Goal: Task Accomplishment & Management: Manage account settings

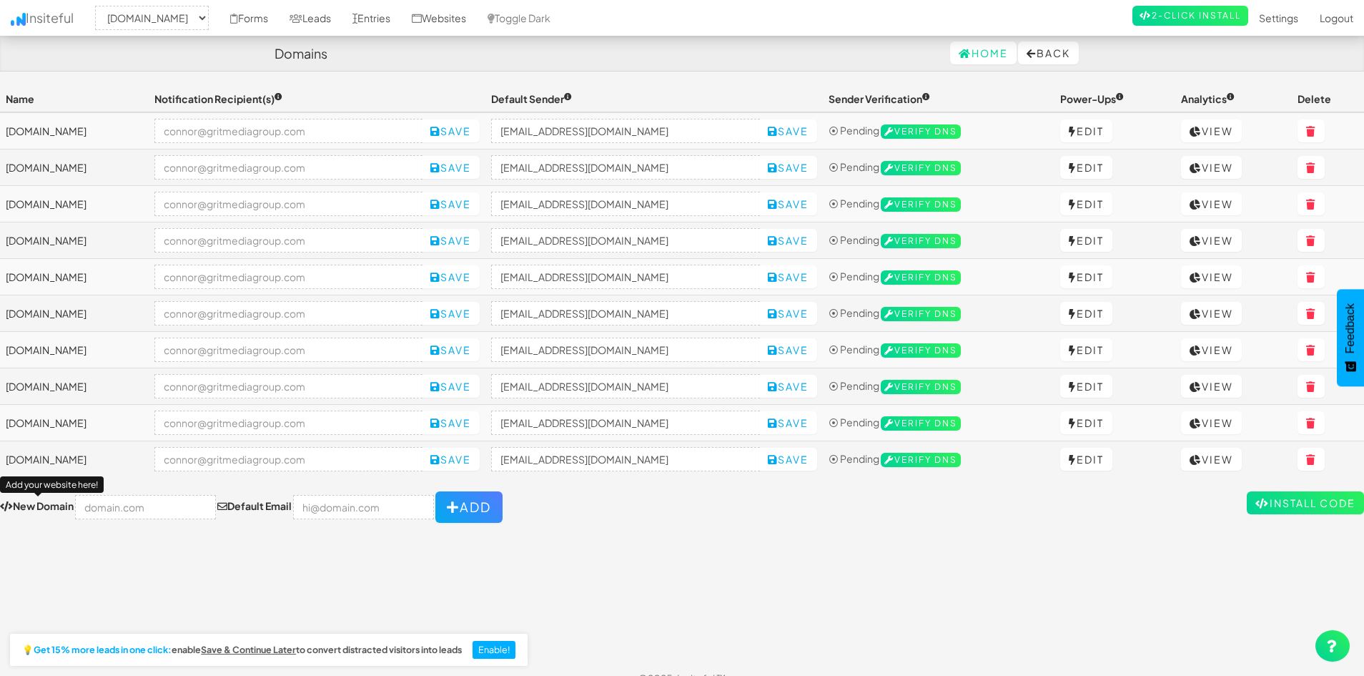
select select "2460"
click at [574, 534] on div "Toggle navigation Insiteful -- None -- carolinasfinestdetailing.com showroomaut…" at bounding box center [682, 373] width 1364 height 574
click at [145, 515] on input "text" at bounding box center [145, 507] width 141 height 24
paste input "[URL][DOMAIN_NAME]"
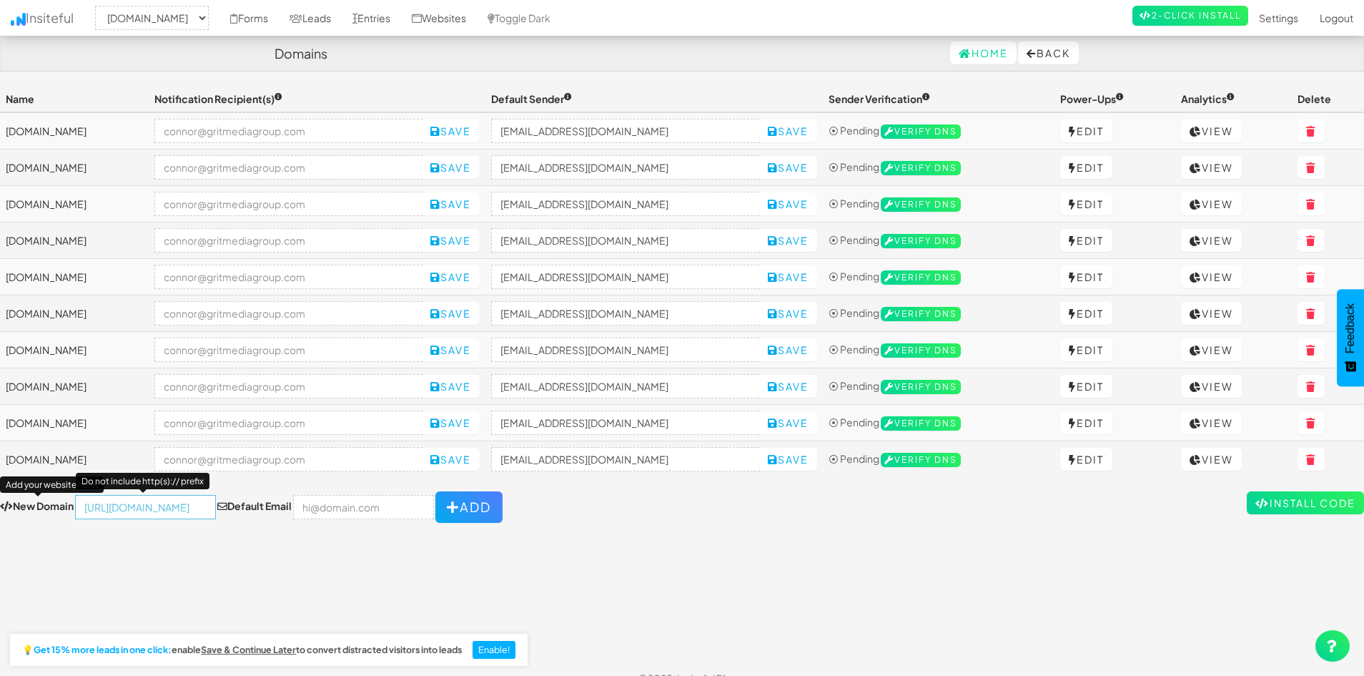
type input "https://www.tigergranite.com/"
click at [343, 515] on input "email" at bounding box center [363, 507] width 141 height 24
type input "[PERSON_NAME][EMAIL_ADDRESS][DOMAIN_NAME]"
click at [443, 511] on button "Add" at bounding box center [468, 506] width 67 height 31
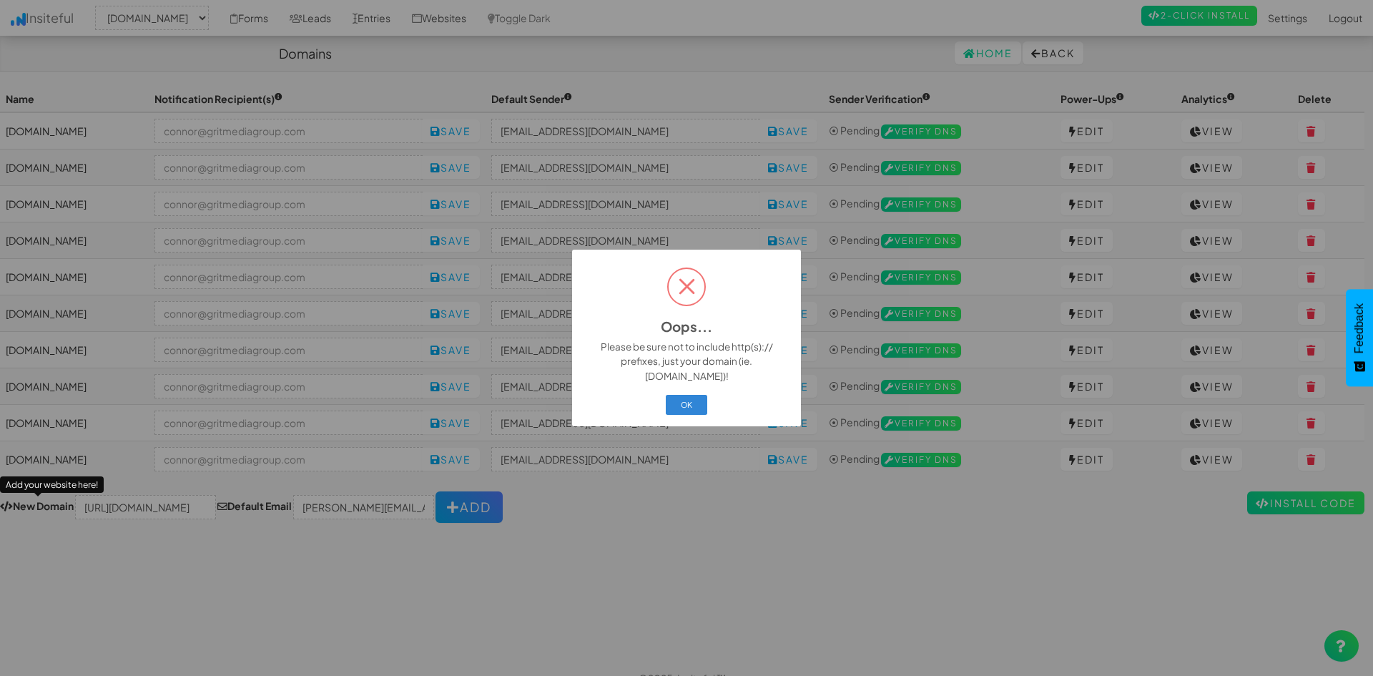
click at [660, 399] on div "OK Cancel" at bounding box center [686, 404] width 211 height 25
click at [694, 395] on button "OK" at bounding box center [687, 405] width 42 height 20
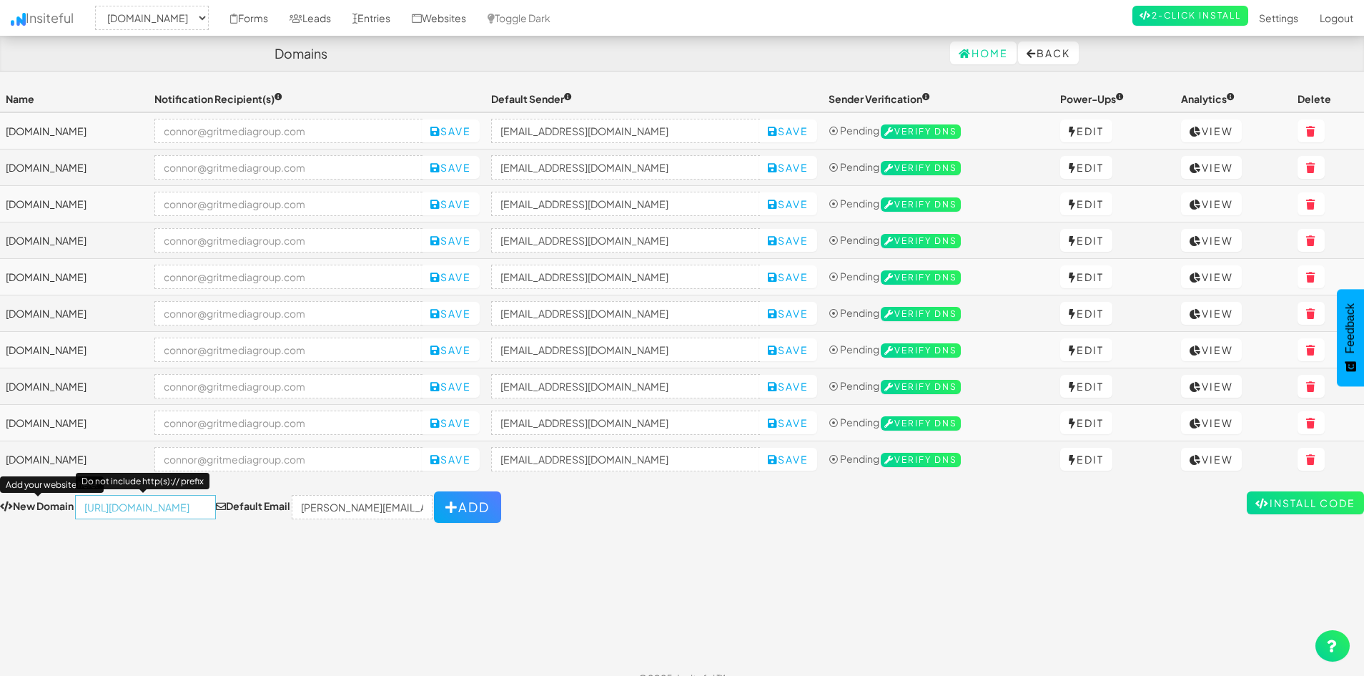
click at [143, 498] on input "https://www.tigergranite.com/" at bounding box center [145, 507] width 141 height 24
type input "[DOMAIN_NAME]"
click at [463, 496] on button "Add" at bounding box center [467, 506] width 67 height 31
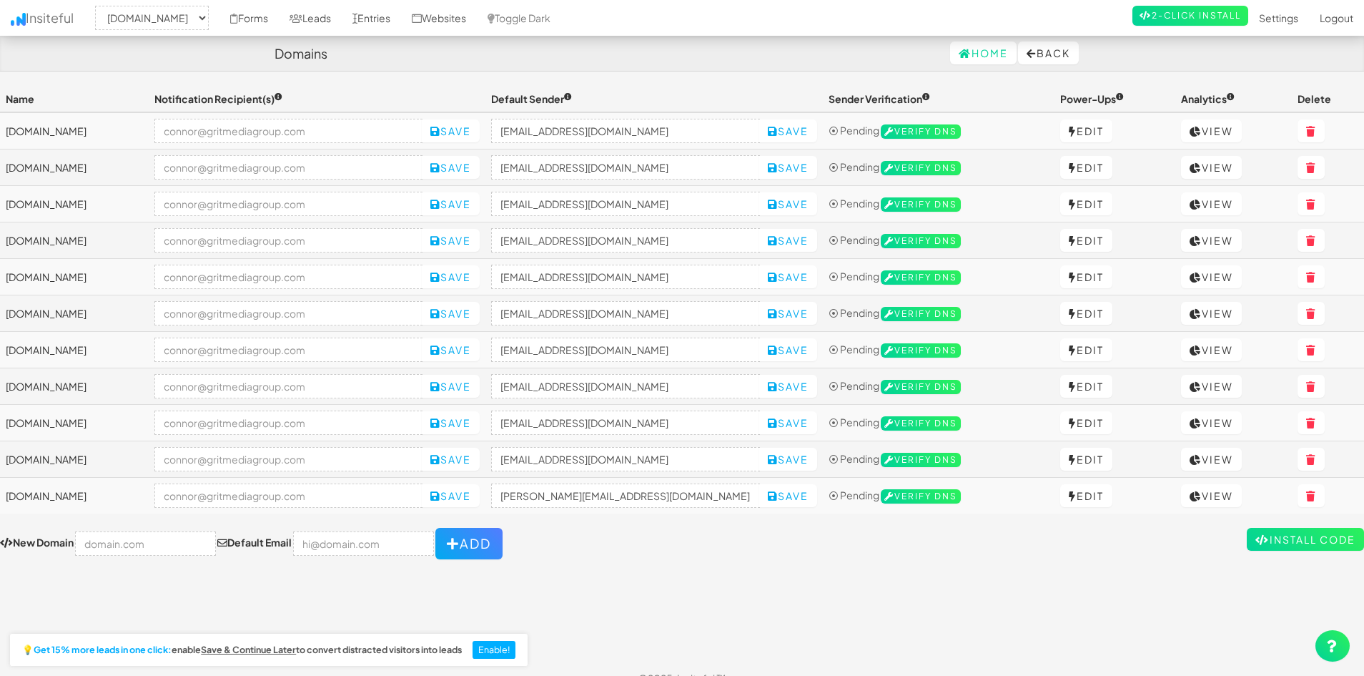
select select "2460"
click at [724, 500] on input "[PERSON_NAME][EMAIL_ADDRESS][DOMAIN_NAME]" at bounding box center [625, 495] width 269 height 24
click at [621, 496] on input "[PERSON_NAME][EMAIL_ADDRESS][DOMAIN_NAME]" at bounding box center [625, 495] width 269 height 24
paste input "https://www.tigergranite.com/"
type input "[EMAIL_ADDRESS][DOMAIN_NAME]"
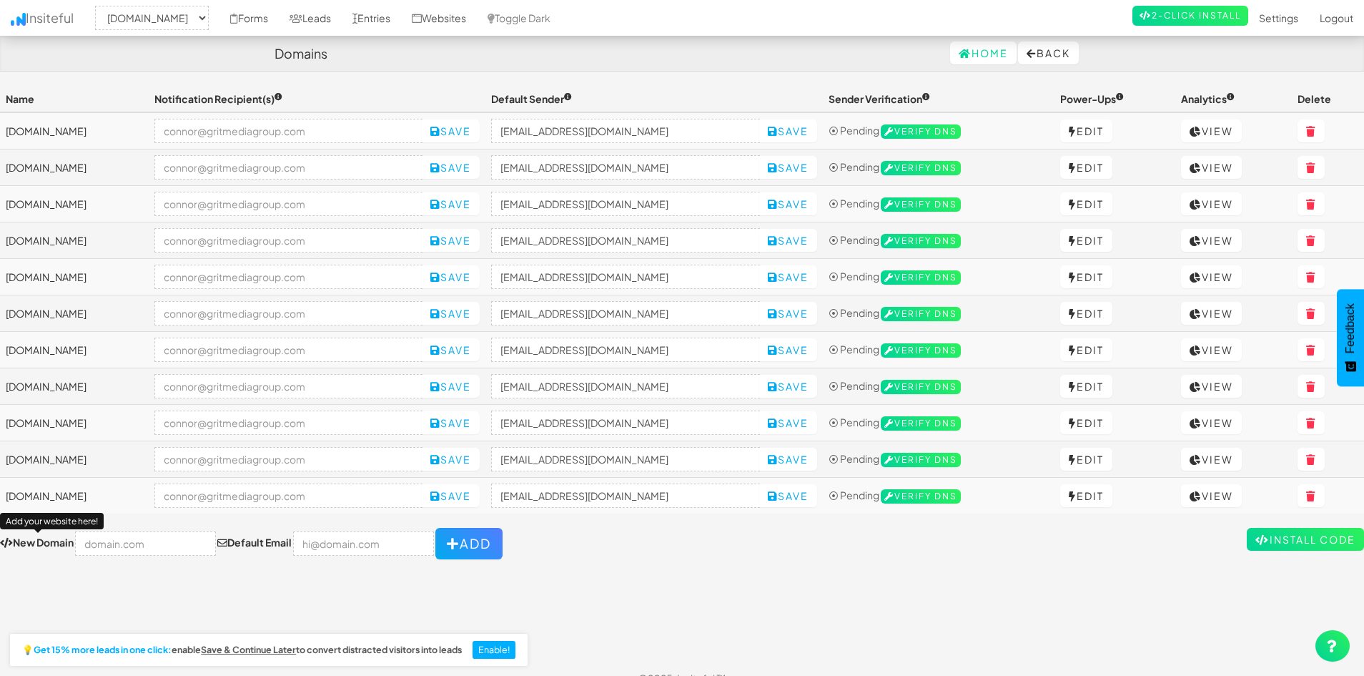
click at [656, 541] on form "New Domain Add your website here! Default Email Add" at bounding box center [682, 543] width 1364 height 31
click at [817, 493] on button "Save" at bounding box center [788, 495] width 58 height 23
click at [686, 560] on div "Toggle navigation Insiteful -- None -- www.tigergranite.com carolinasfinestdeta…" at bounding box center [682, 373] width 1364 height 574
click at [119, 543] on input "text" at bounding box center [145, 543] width 141 height 24
paste input "https://www.tigercconstruction.com/"
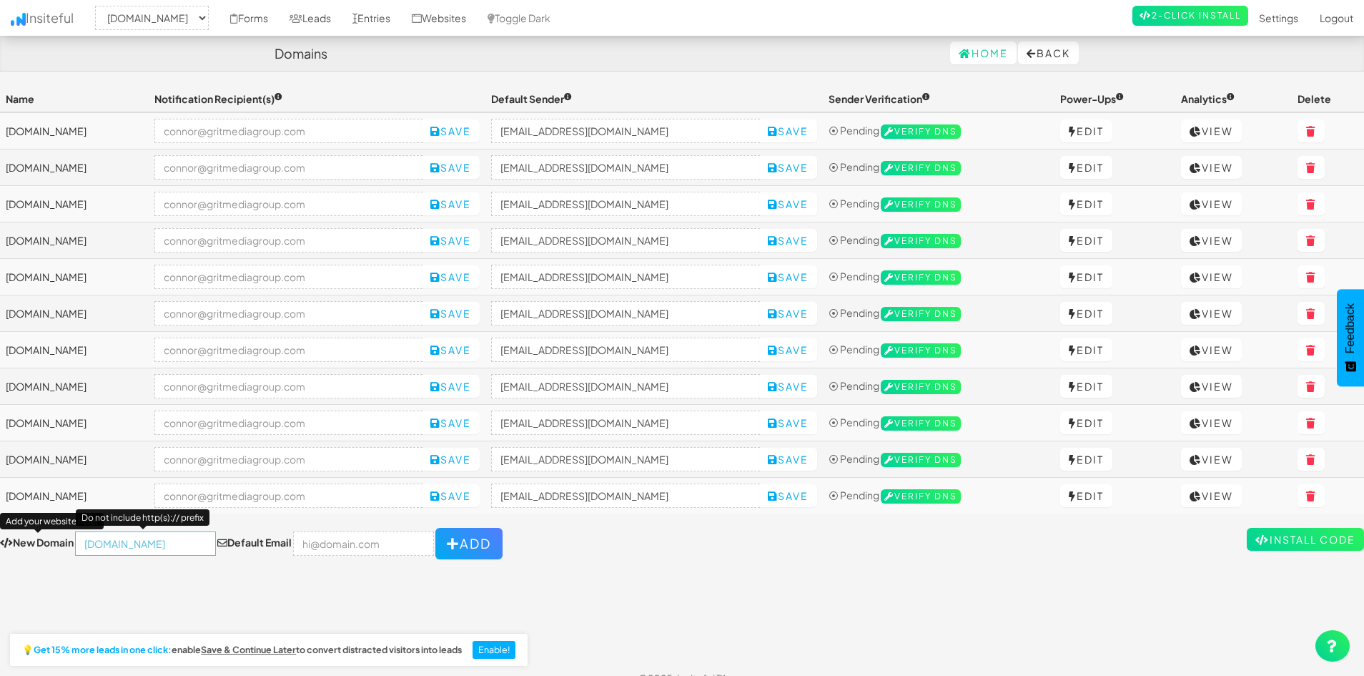
scroll to position [0, 30]
type input "[DOMAIN_NAME]"
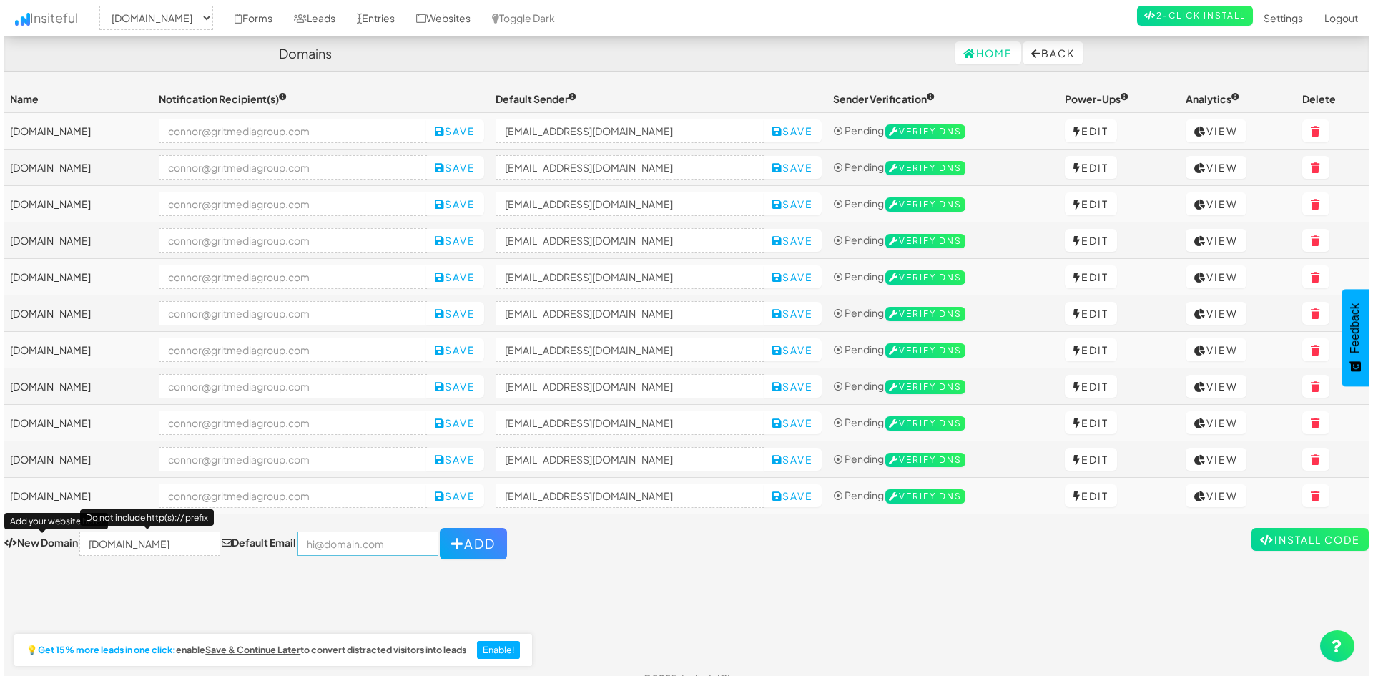
scroll to position [0, 0]
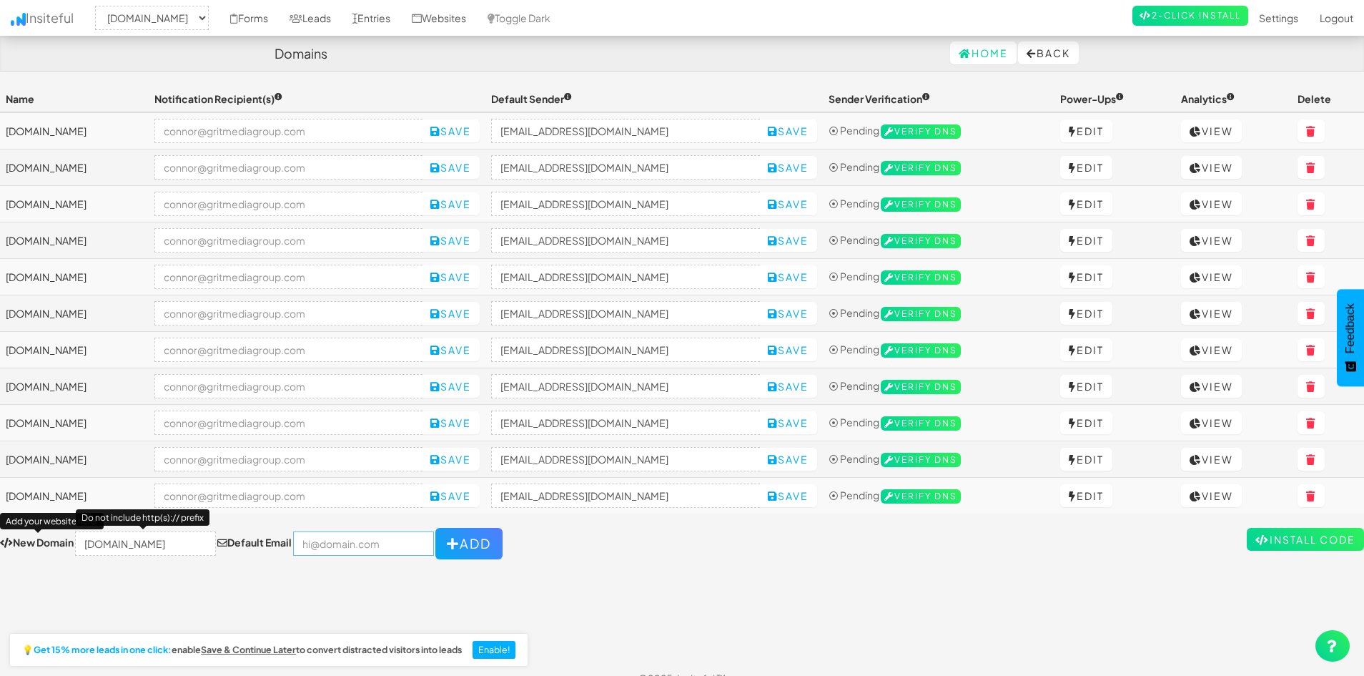
click at [351, 549] on input "email" at bounding box center [363, 543] width 141 height 24
type input "[PERSON_NAME][EMAIL_ADDRESS][DOMAIN_NAME]"
click at [445, 541] on button "Add" at bounding box center [468, 543] width 67 height 31
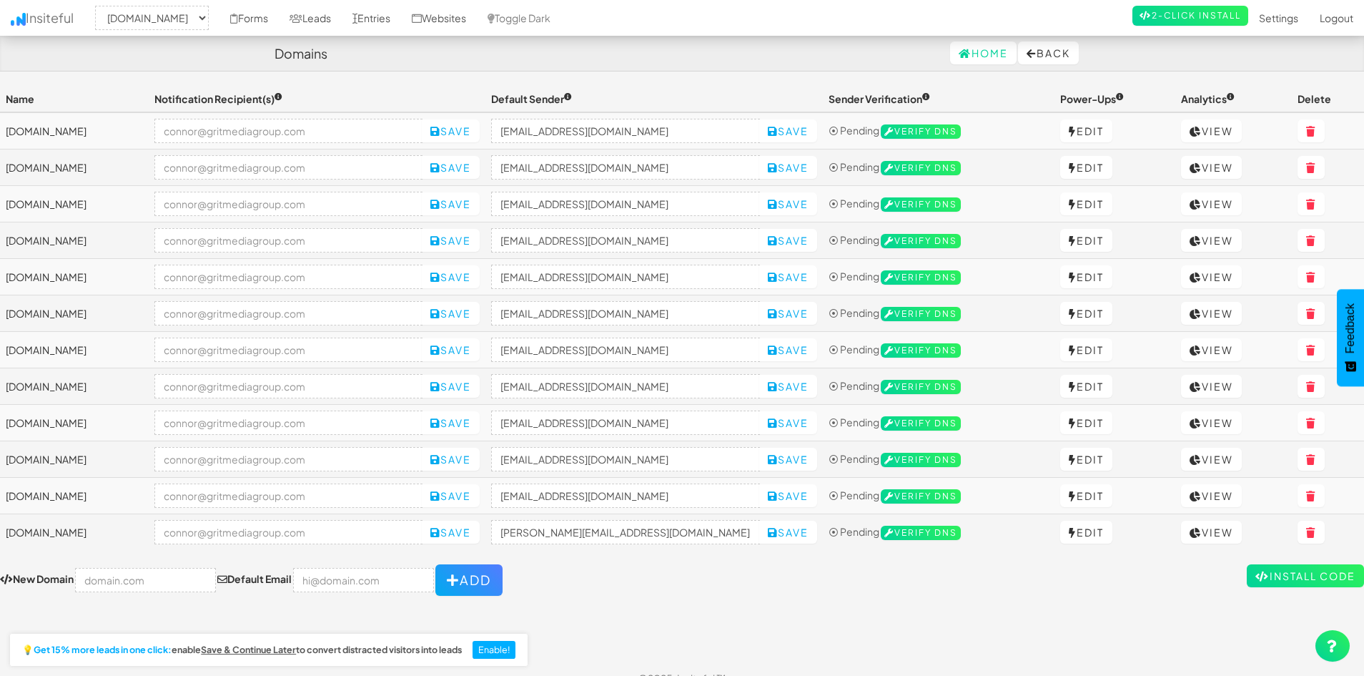
select select "2460"
click at [651, 530] on input "[PERSON_NAME][EMAIL_ADDRESS][DOMAIN_NAME]" at bounding box center [625, 532] width 269 height 24
drag, startPoint x: 617, startPoint y: 534, endPoint x: 739, endPoint y: 551, distance: 123.5
click at [739, 551] on div "Toggle navigation Insiteful -- None -- [DOMAIN_NAME] [DOMAIN_NAME] [DOMAIN_NAME…" at bounding box center [682, 341] width 1364 height 510
paste input "www.tigercconstruction"
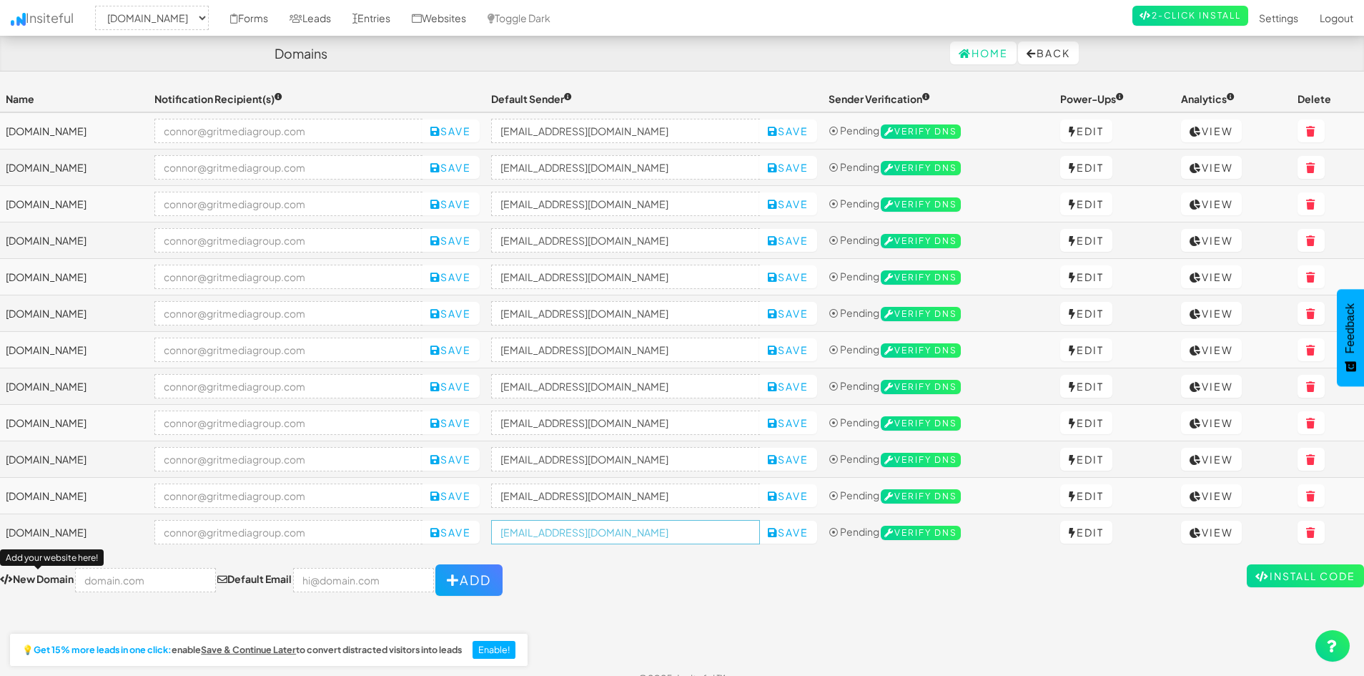
type input "[EMAIL_ADDRESS][DOMAIN_NAME]"
click at [739, 551] on div "Toggle navigation Insiteful -- None -- [DOMAIN_NAME] [DOMAIN_NAME] [DOMAIN_NAME…" at bounding box center [682, 341] width 1364 height 510
click at [817, 536] on button "Save" at bounding box center [788, 532] width 58 height 23
click at [797, 602] on div "Toggle navigation Insiteful -- None -- [DOMAIN_NAME] [DOMAIN_NAME] [DOMAIN_NAME…" at bounding box center [682, 373] width 1364 height 574
click at [692, 583] on form "New Domain Default Email Add" at bounding box center [682, 579] width 1364 height 31
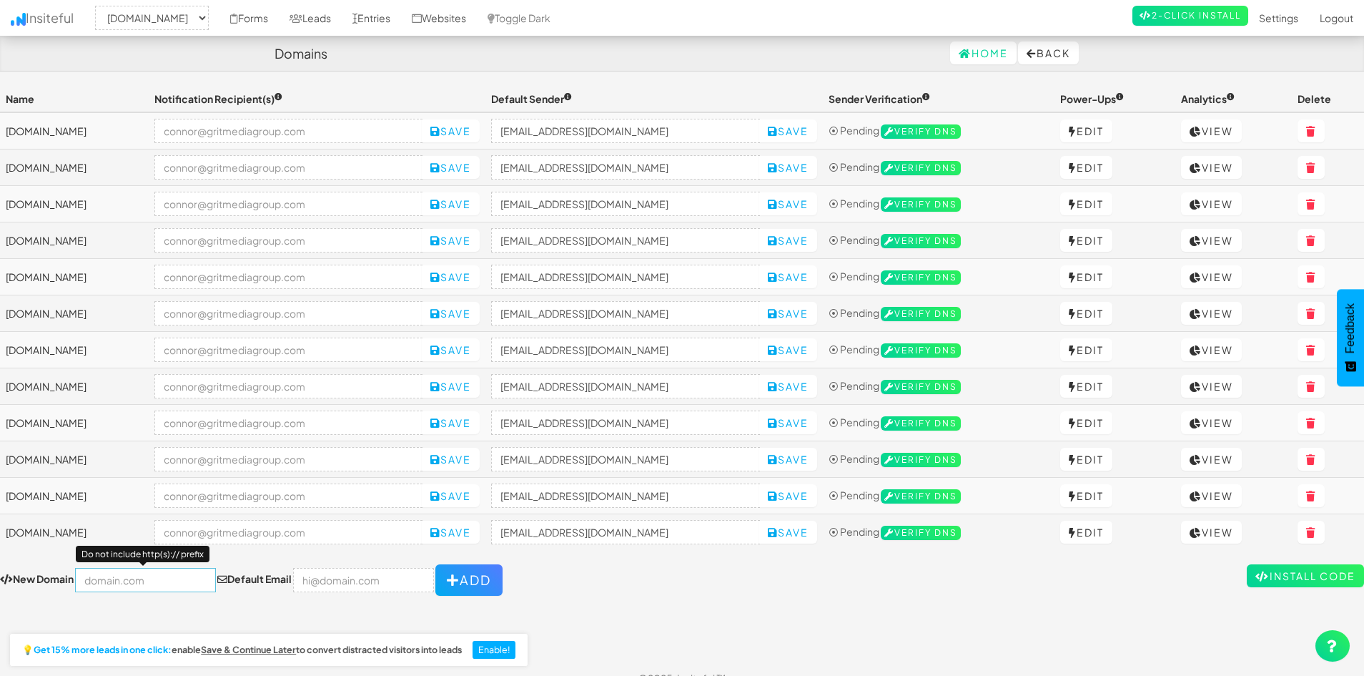
click at [149, 568] on input "text" at bounding box center [145, 580] width 141 height 24
paste input "[URL][DOMAIN_NAME]"
type input "[DOMAIN_NAME]"
click at [332, 579] on input "email" at bounding box center [363, 580] width 141 height 24
type input "[PERSON_NAME][EMAIL_ADDRESS][DOMAIN_NAME]"
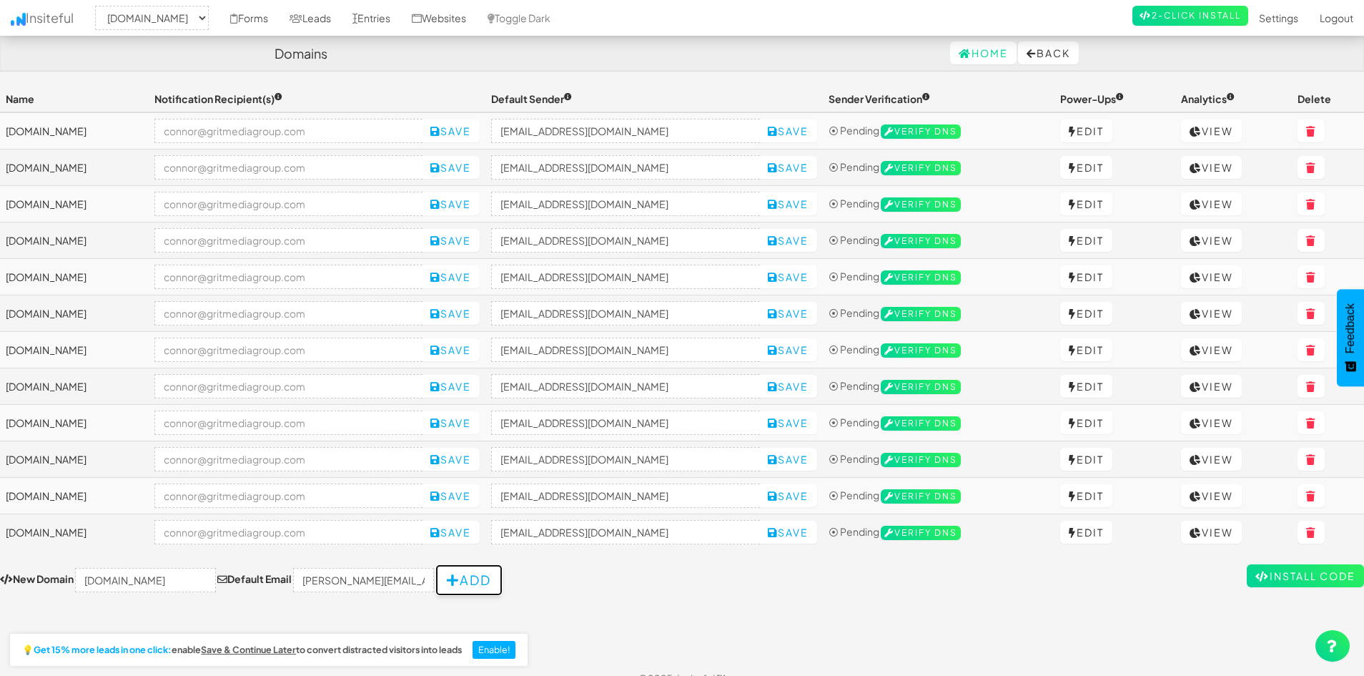
click at [465, 581] on button "Add" at bounding box center [468, 579] width 67 height 31
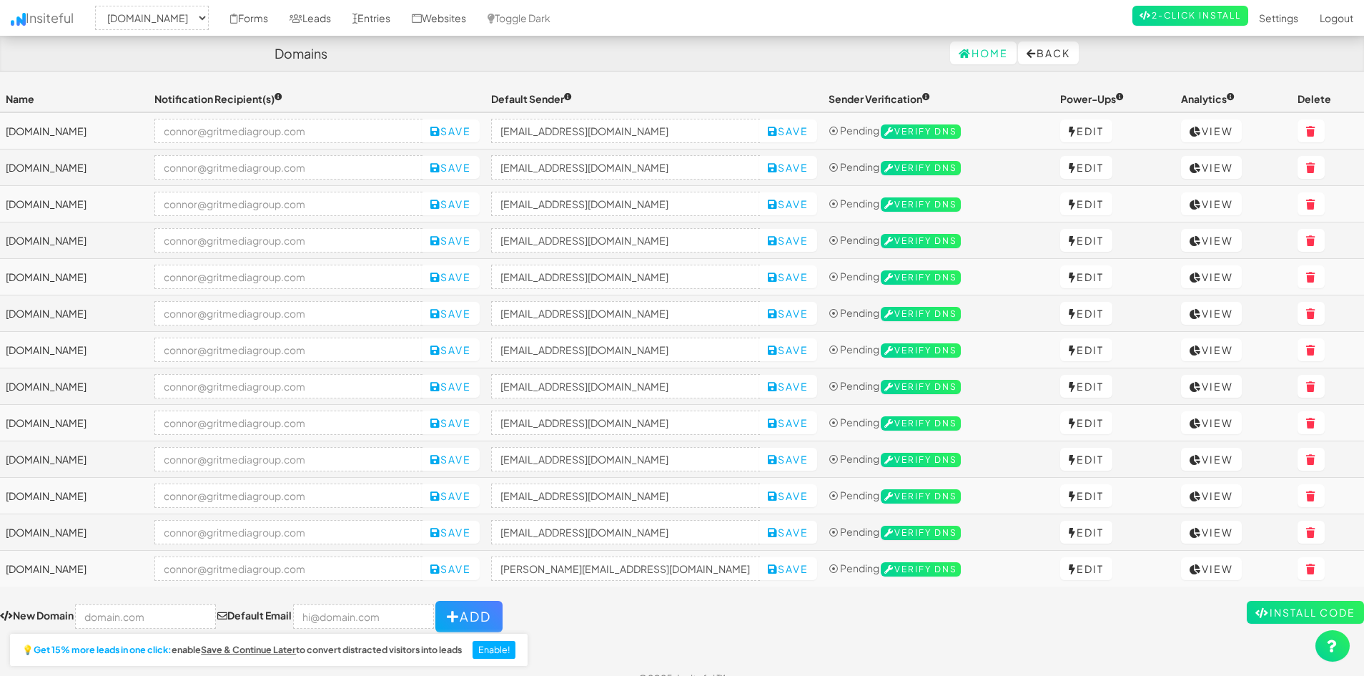
select select "2460"
click at [615, 568] on input "[PERSON_NAME][EMAIL_ADDRESS][DOMAIN_NAME]" at bounding box center [625, 568] width 269 height 24
paste input "fanaticaldetail"
type input "no-reply@fanaticaldetail.com"
click at [699, 613] on form "New Domain Add your website here! Default Email Add" at bounding box center [682, 616] width 1364 height 31
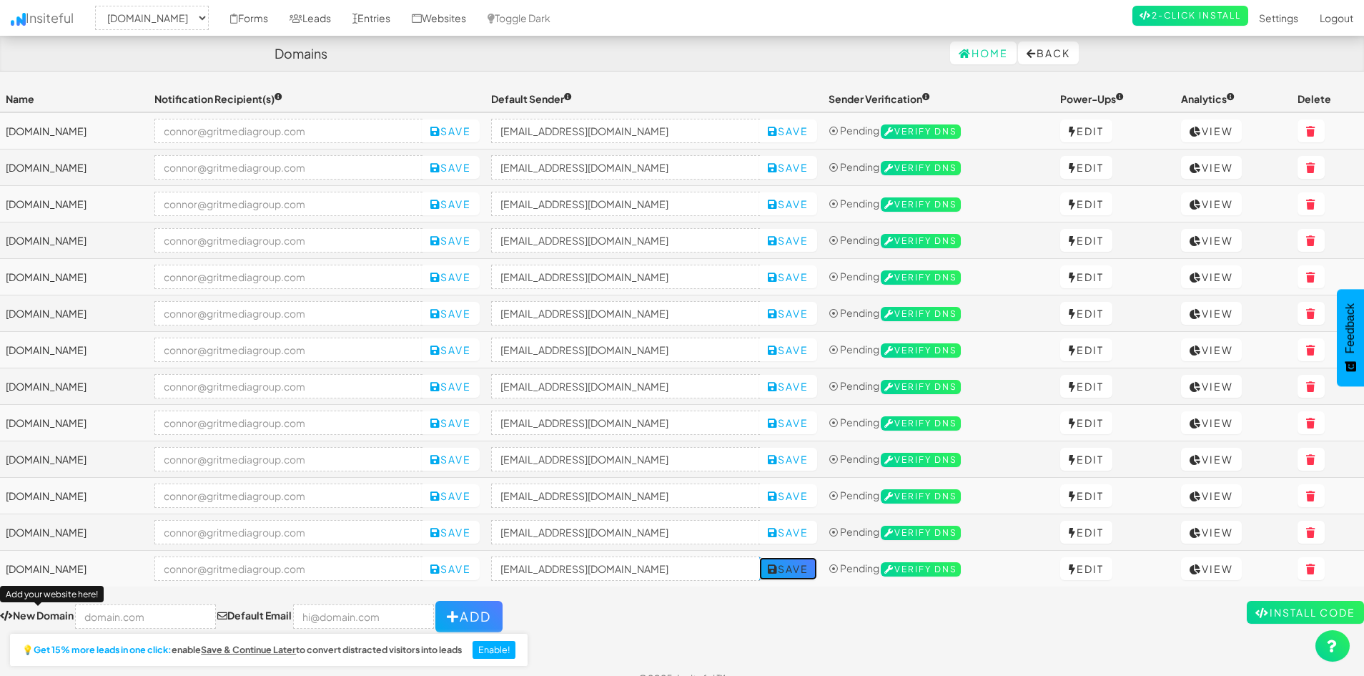
click at [802, 576] on button "Save" at bounding box center [788, 568] width 58 height 23
